Goal: Information Seeking & Learning: Learn about a topic

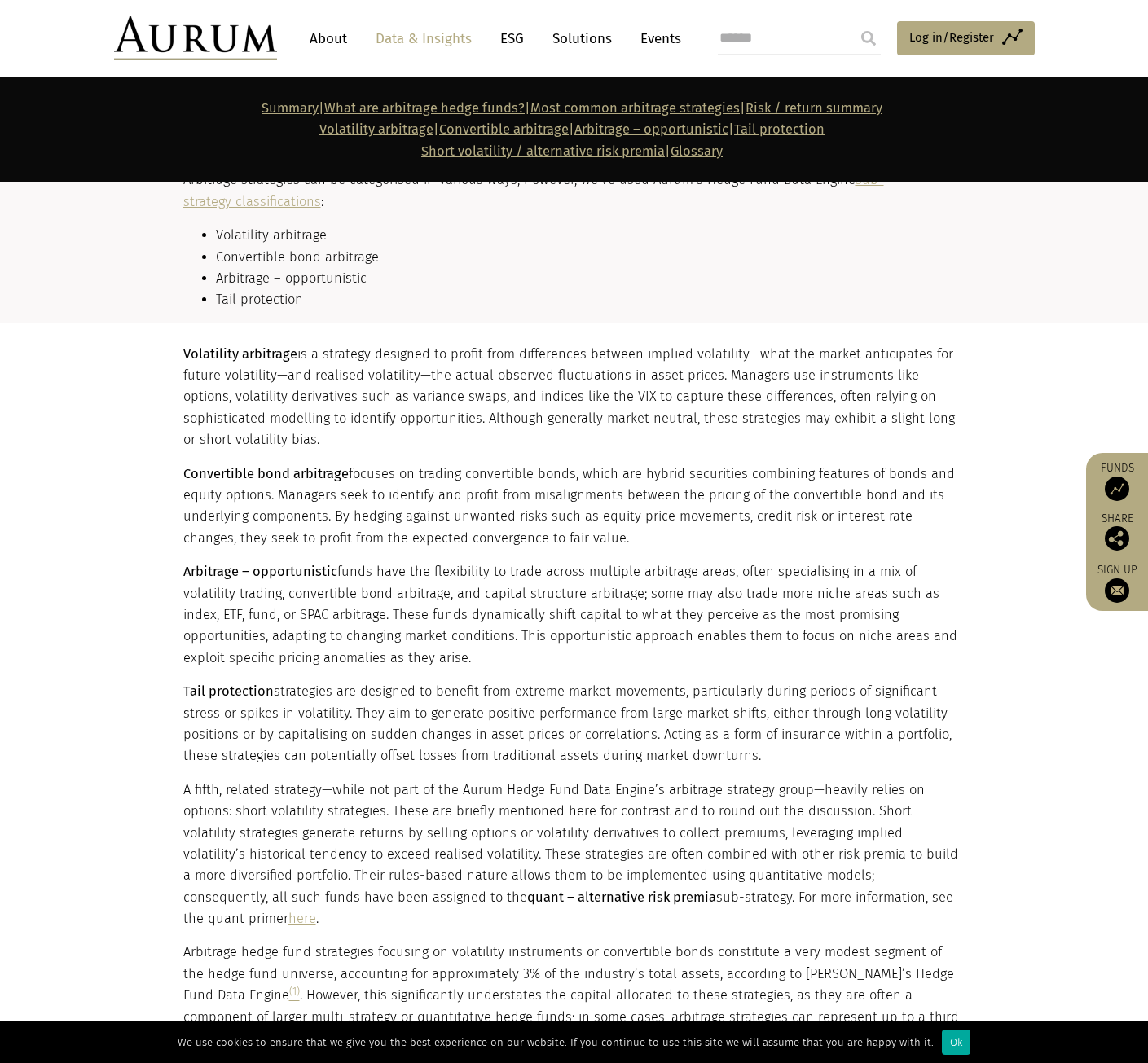
scroll to position [1792, 0]
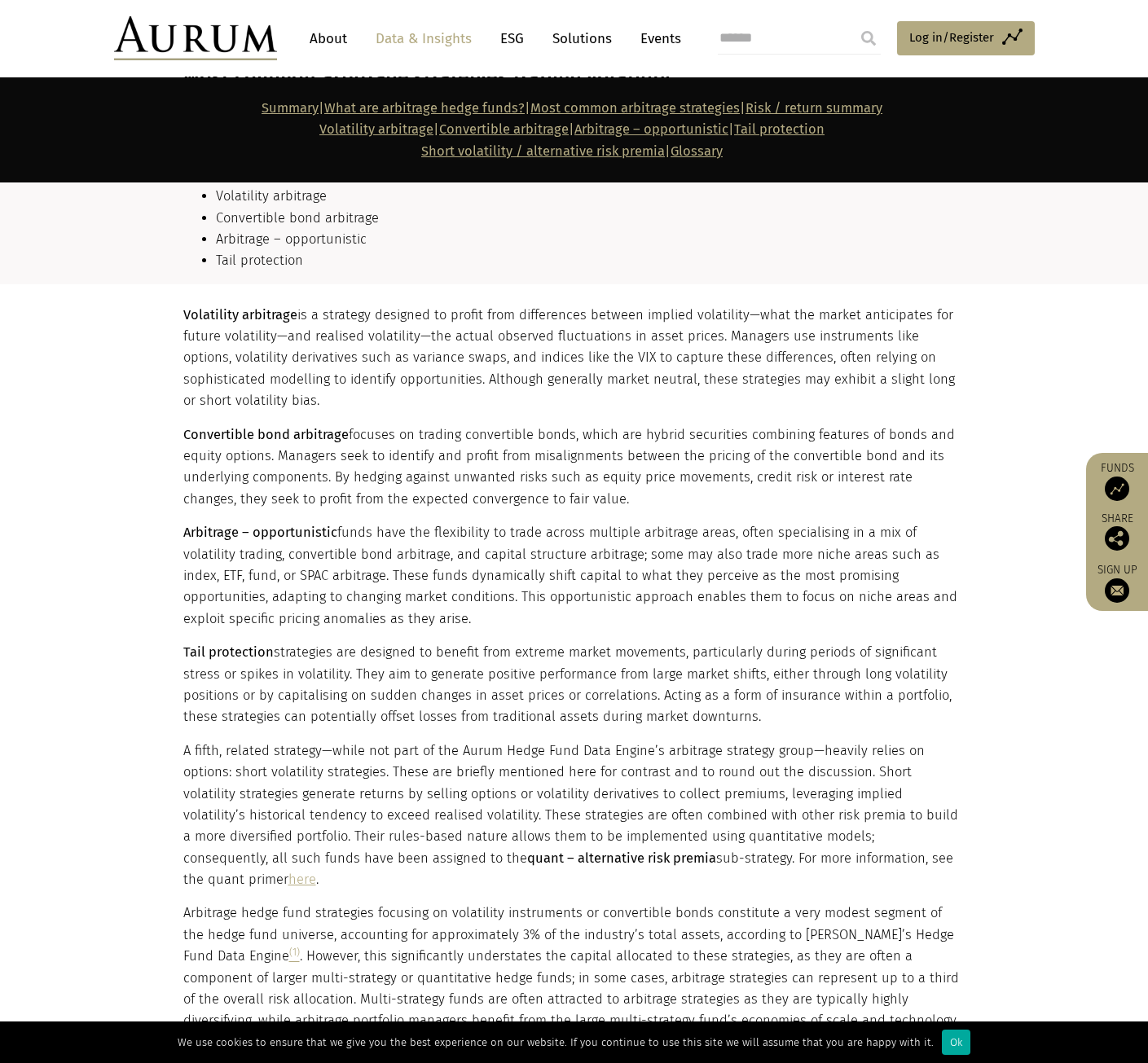
click at [316, 872] on link "here" at bounding box center [302, 879] width 28 height 15
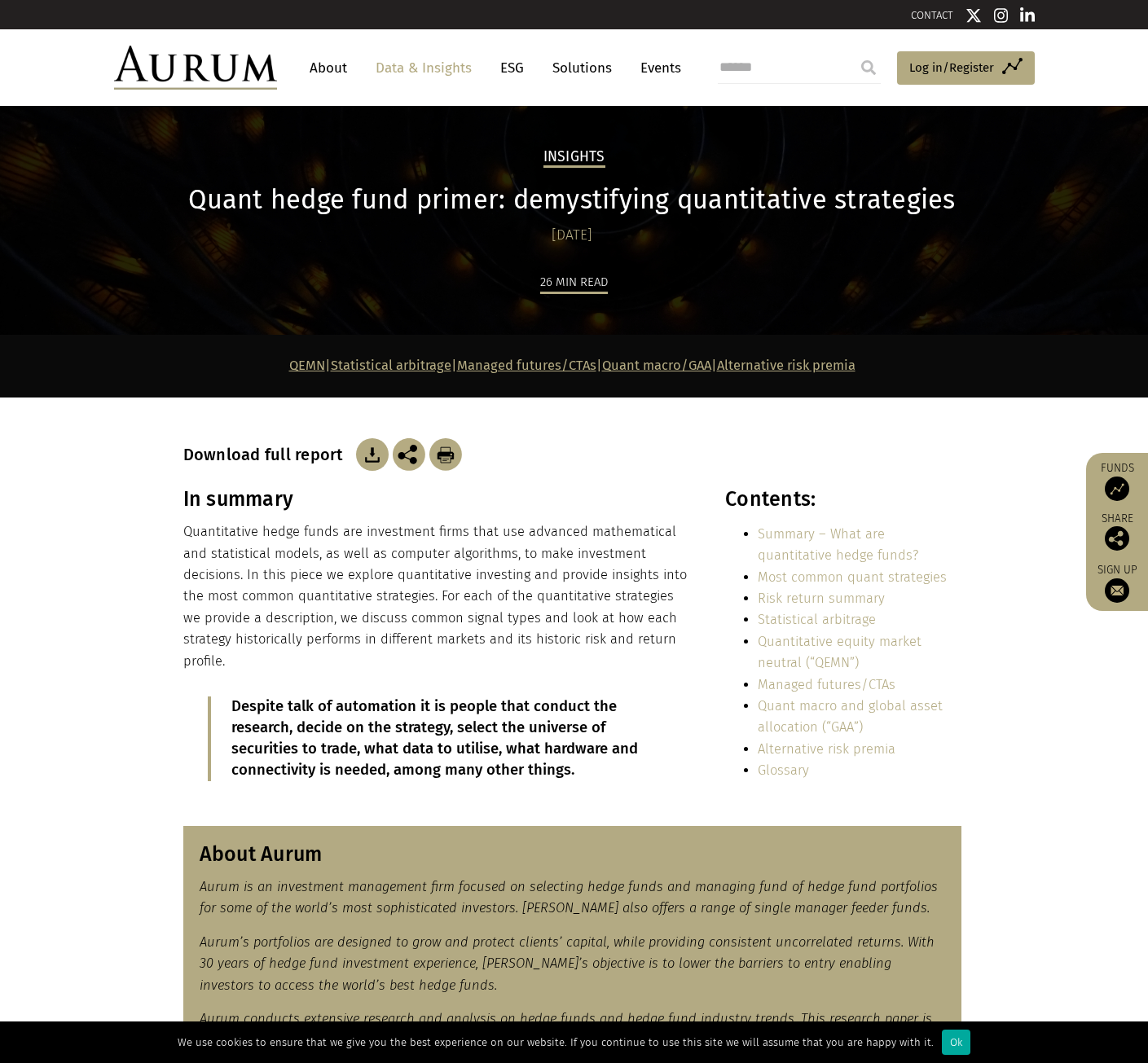
click at [855, 750] on link "Alternative risk premia" at bounding box center [826, 748] width 138 height 15
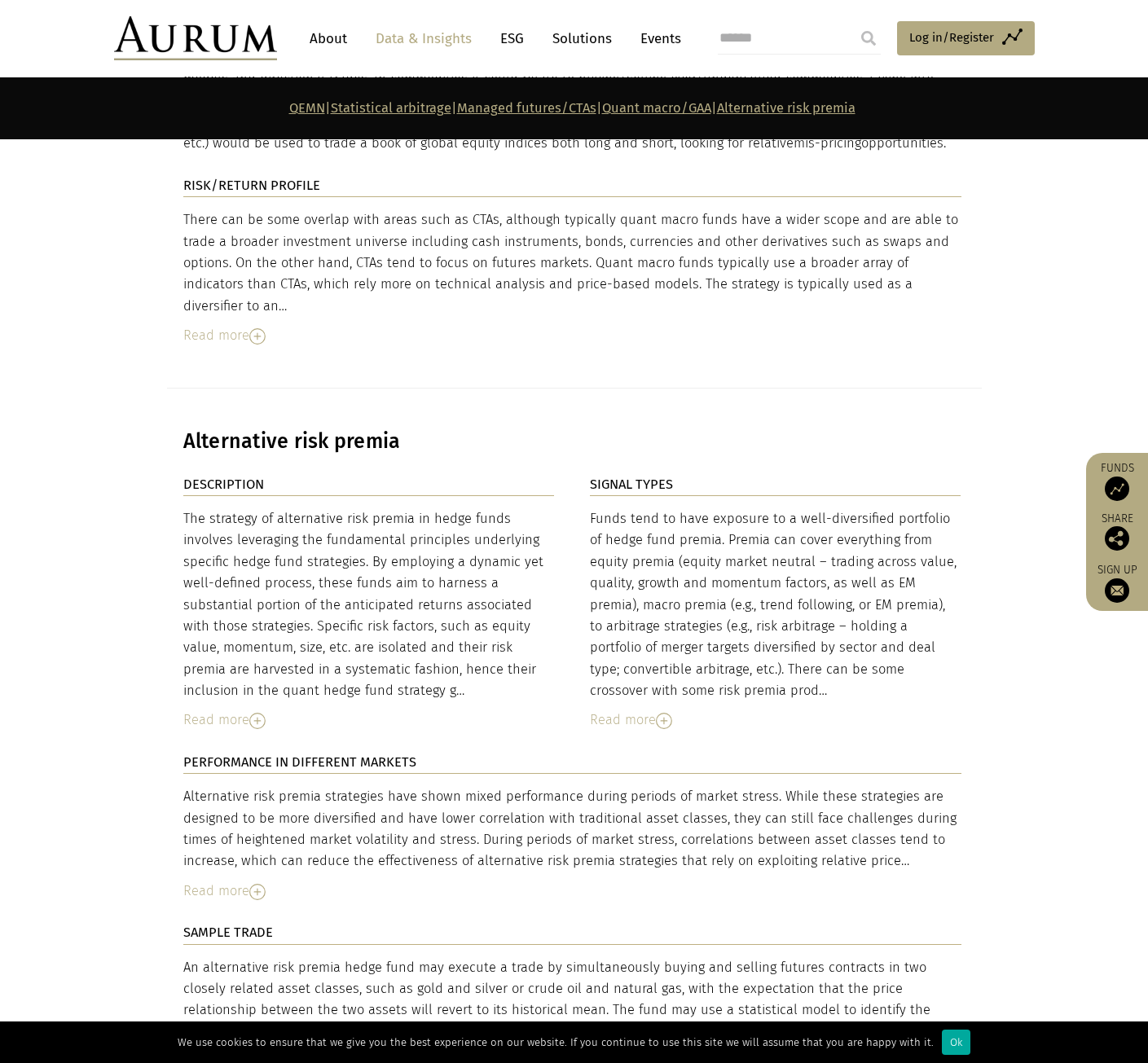
scroll to position [6283, 0]
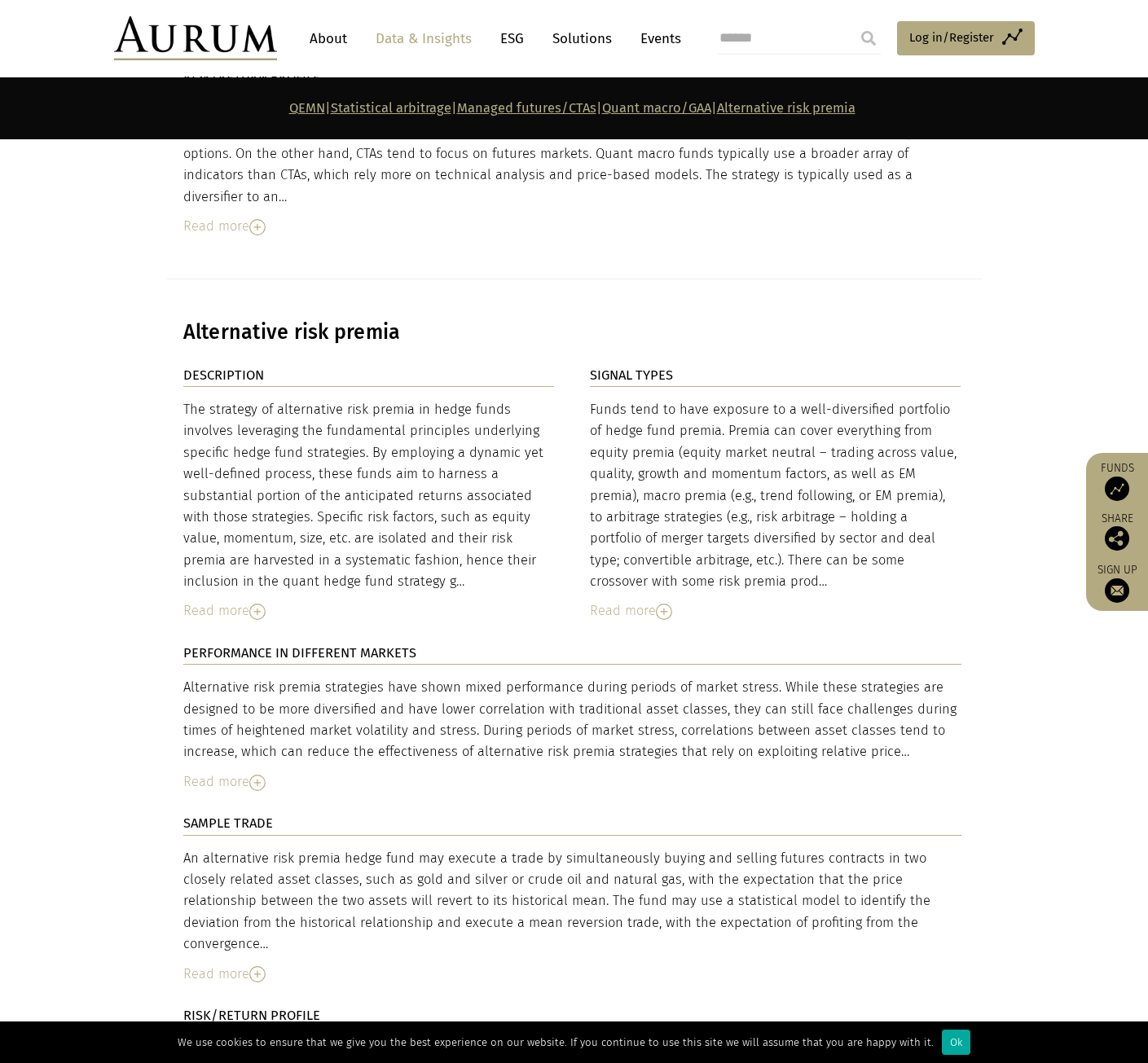
click at [263, 966] on img at bounding box center [257, 974] width 16 height 16
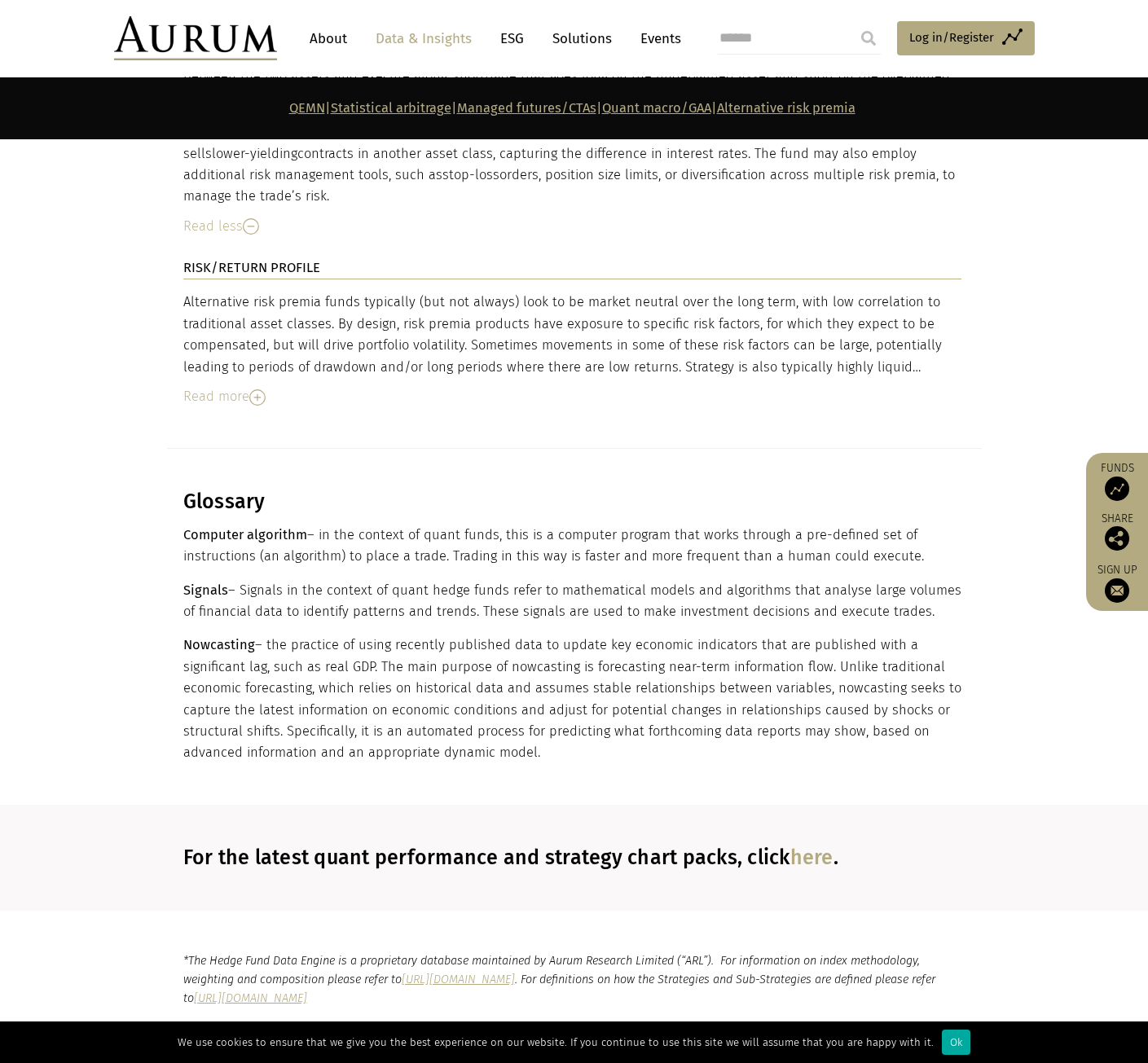
scroll to position [7260, 0]
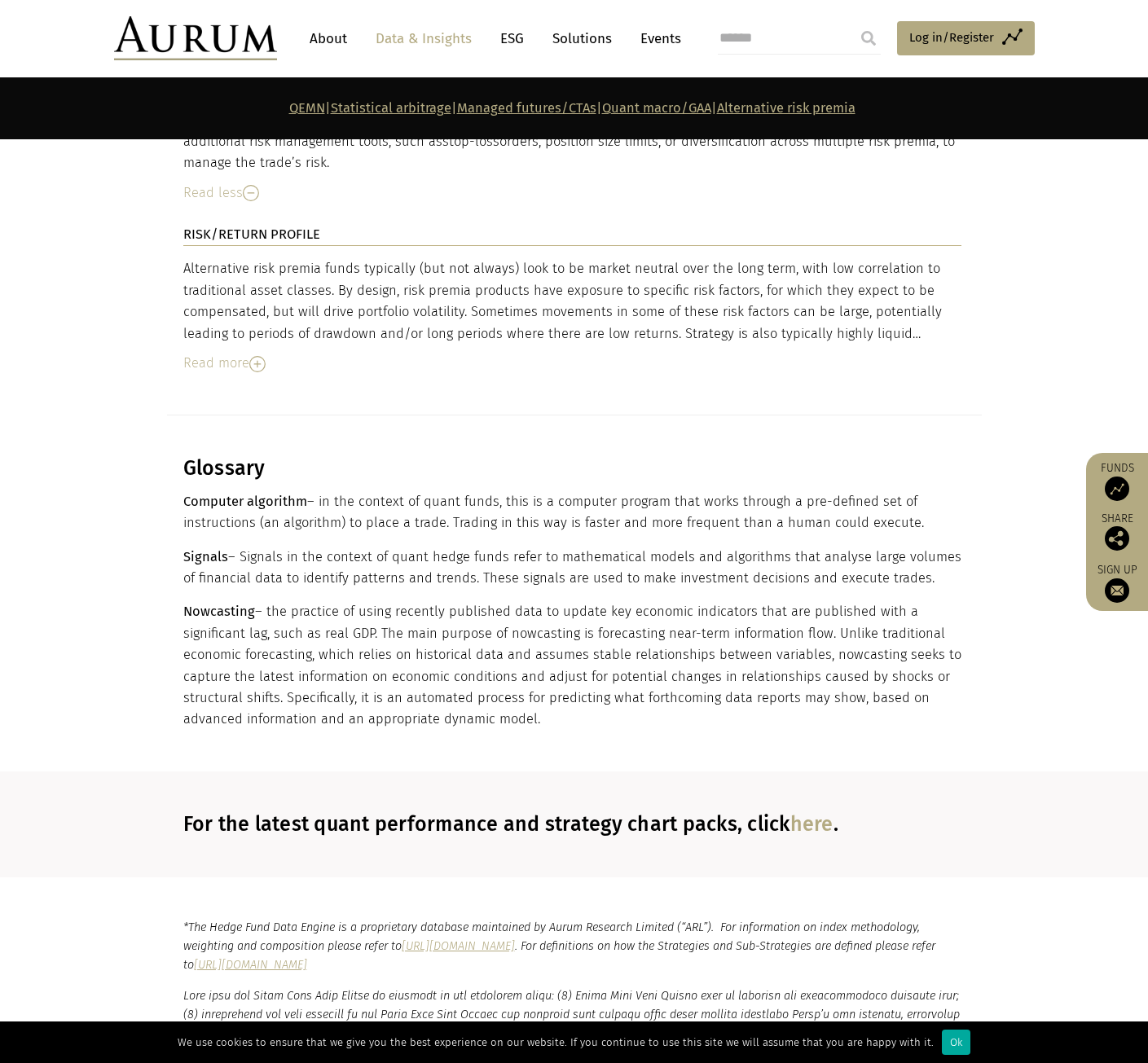
click at [577, 44] on link "Solutions" at bounding box center [582, 39] width 76 height 30
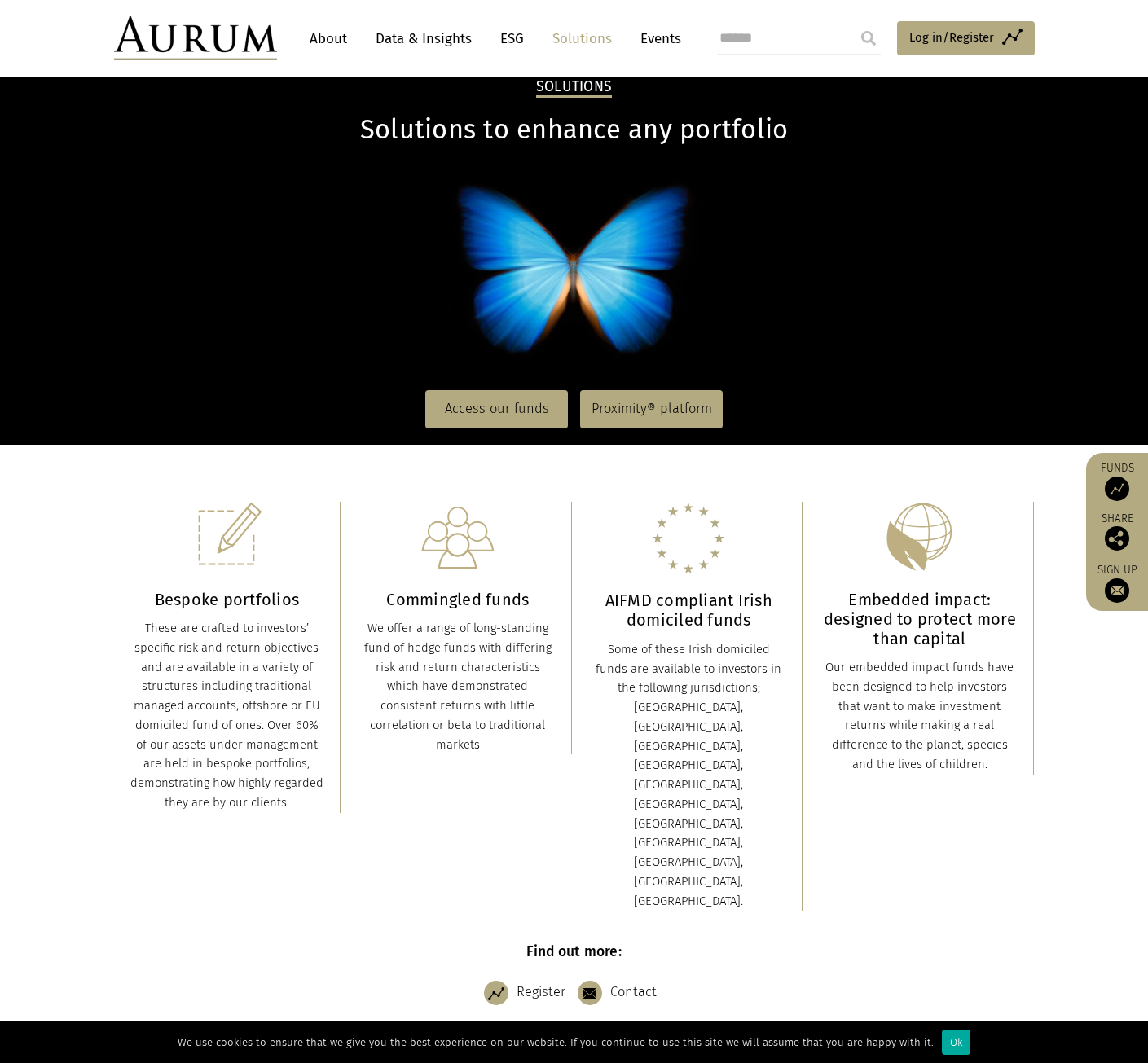
scroll to position [163, 0]
